Goal: Transaction & Acquisition: Purchase product/service

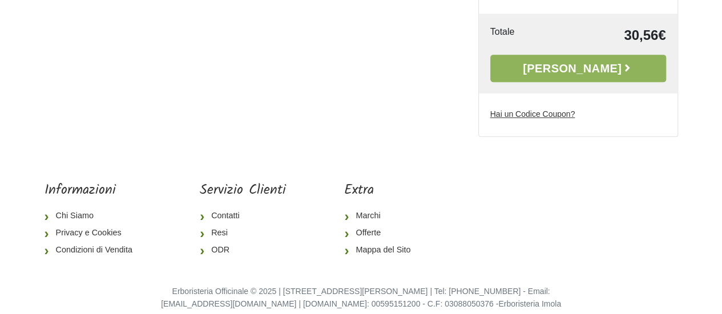
scroll to position [255, 0]
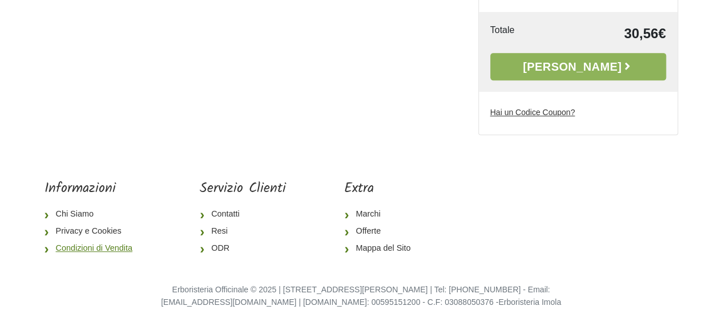
click at [100, 240] on link "Condizioni di Vendita" at bounding box center [93, 248] width 97 height 17
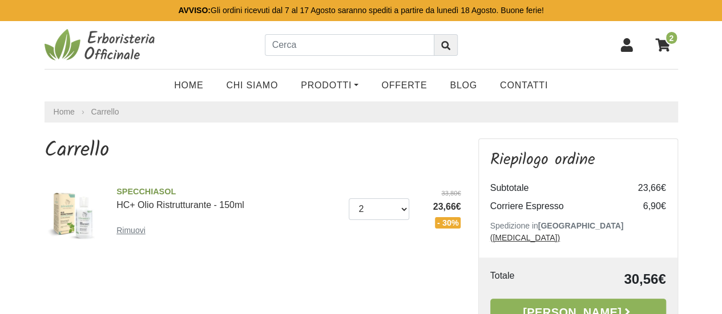
click at [138, 234] on small "Rimuovi" at bounding box center [130, 230] width 29 height 9
